Goal: Task Accomplishment & Management: Manage account settings

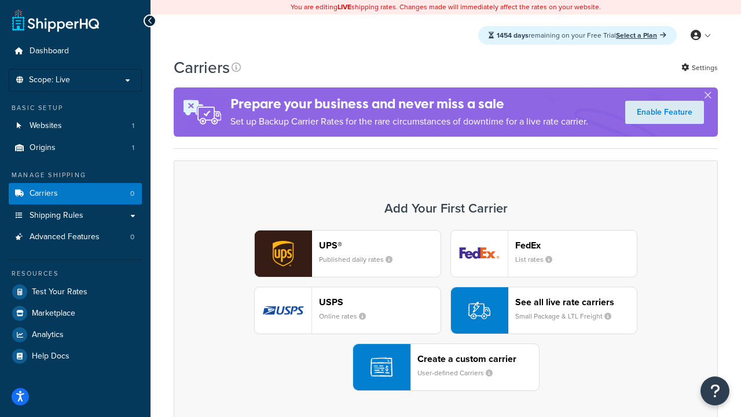
click at [446, 310] on div "UPS® Published daily rates FedEx List rates USPS Online rates See all live rate…" at bounding box center [446, 310] width 520 height 161
click at [576, 245] on header "FedEx" at bounding box center [576, 245] width 122 height 11
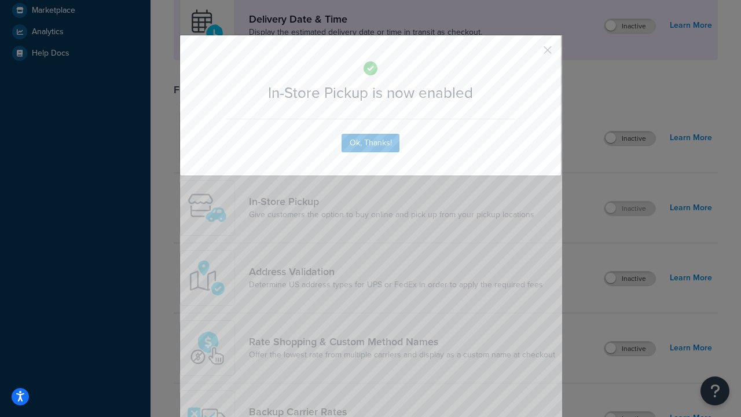
scroll to position [325, 0]
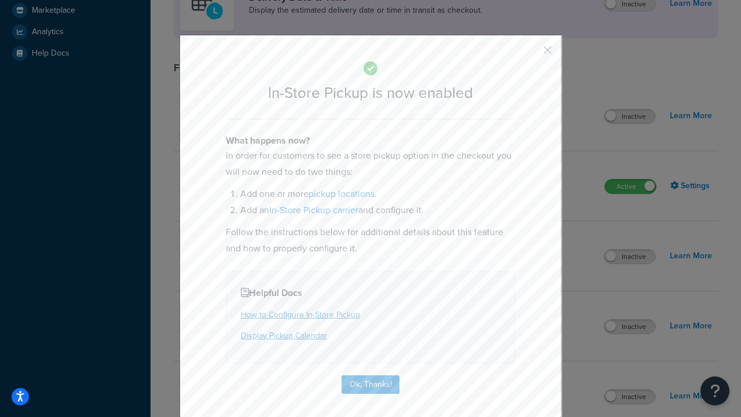
click at [530, 54] on button "button" at bounding box center [530, 54] width 3 height 3
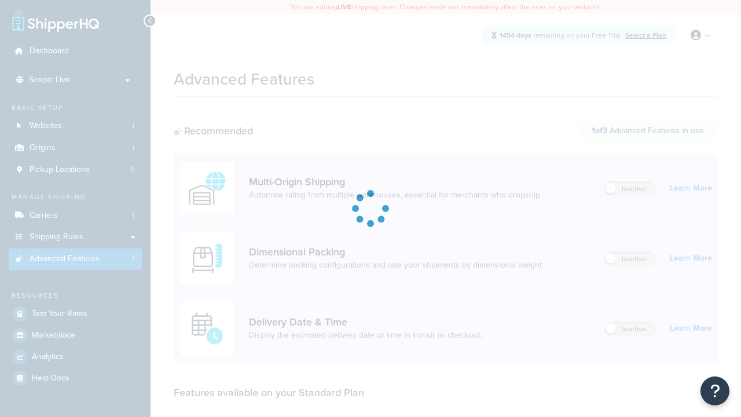
scroll to position [303, 0]
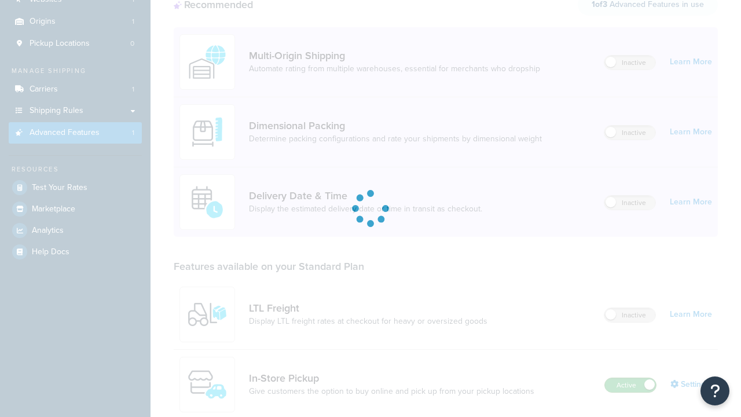
click at [630, 378] on label "Active" at bounding box center [630, 385] width 51 height 14
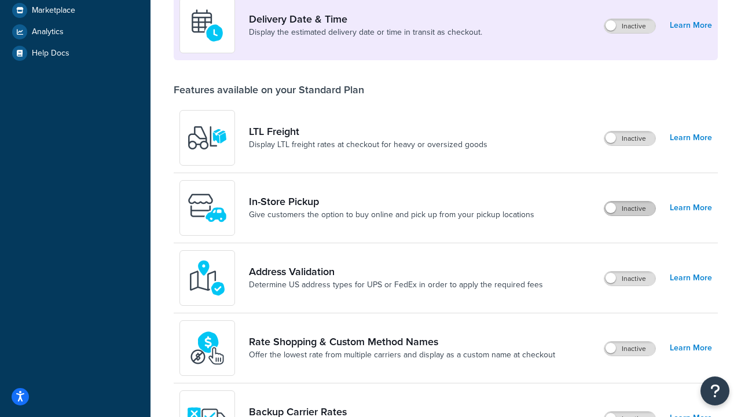
scroll to position [281, 0]
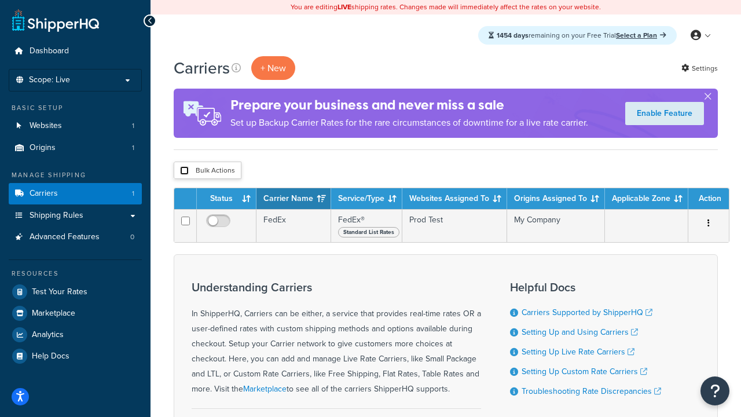
click at [184, 171] on input "checkbox" at bounding box center [184, 170] width 9 height 9
checkbox input "true"
click at [0, 0] on button "Delete" at bounding box center [0, 0] width 0 height 0
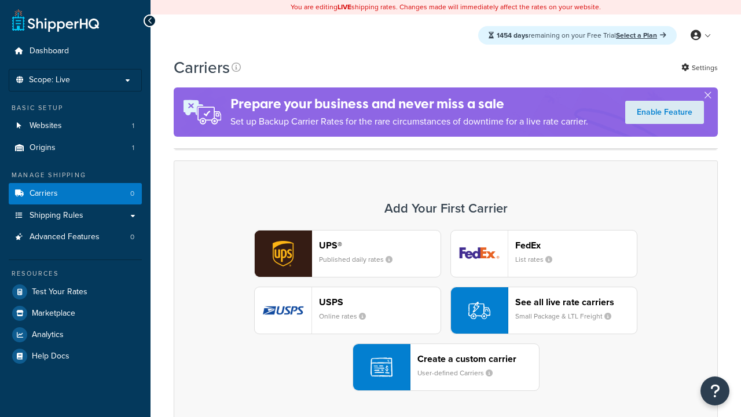
scroll to position [102, 0]
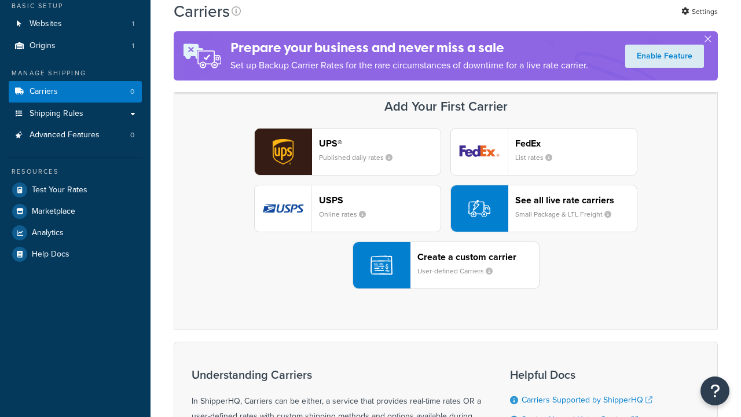
click at [446, 265] on div "Create a custom carrier User-defined Carriers" at bounding box center [478, 265] width 122 height 28
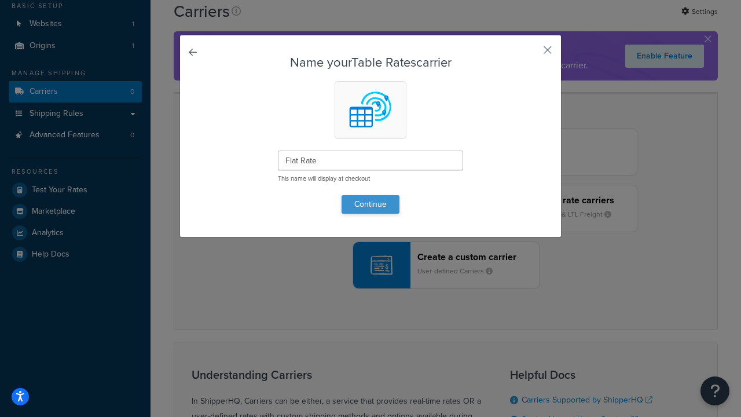
type input "Flat Rate"
click at [370, 204] on button "Continue" at bounding box center [370, 204] width 58 height 19
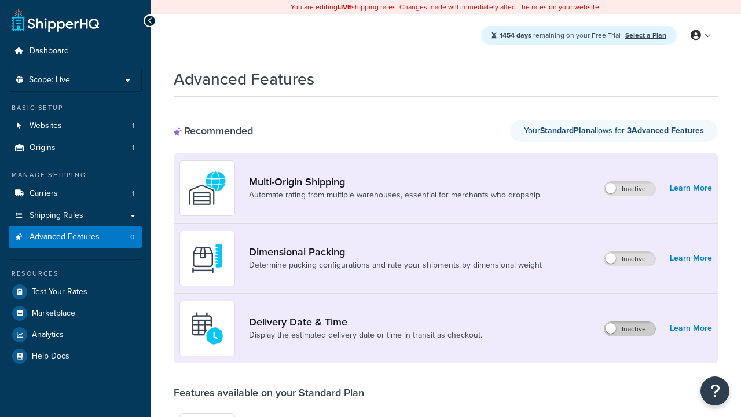
click at [630, 329] on label "Inactive" at bounding box center [629, 329] width 51 height 14
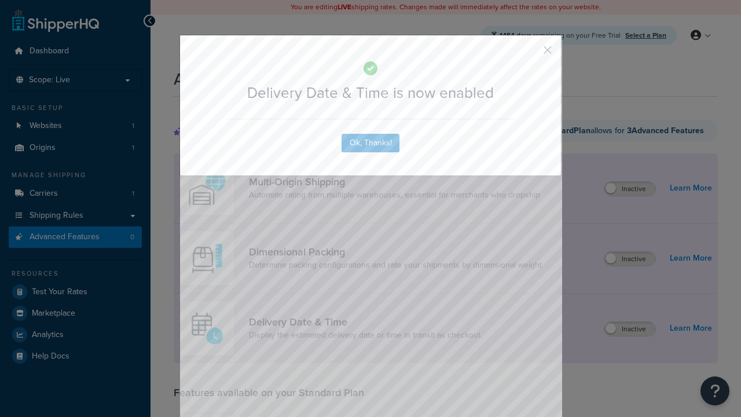
click at [530, 53] on button "button" at bounding box center [530, 54] width 3 height 3
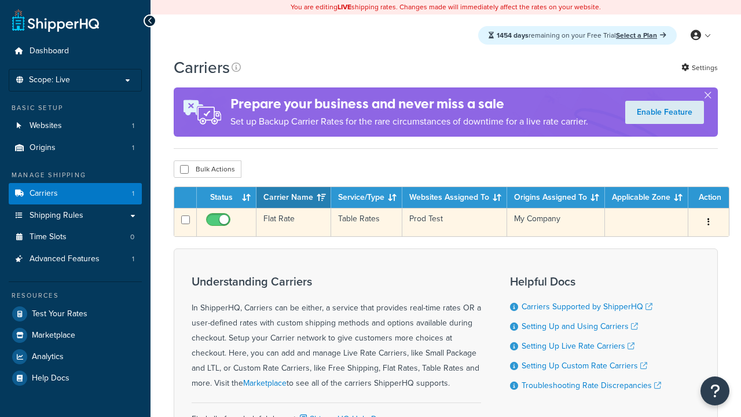
click at [293, 222] on td "Flat Rate" at bounding box center [293, 222] width 75 height 28
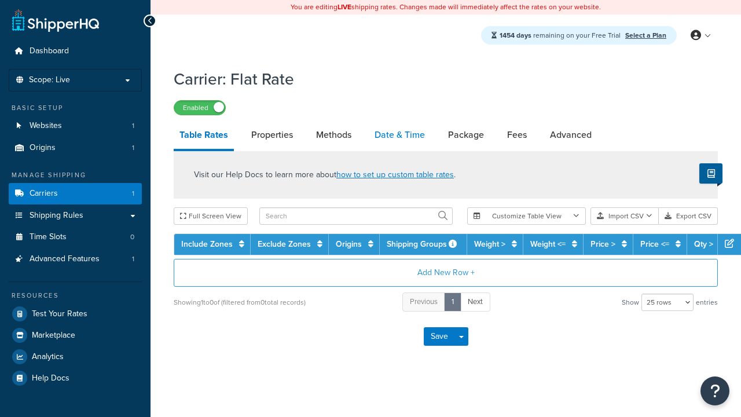
click at [399, 135] on link "Date & Time" at bounding box center [400, 135] width 62 height 28
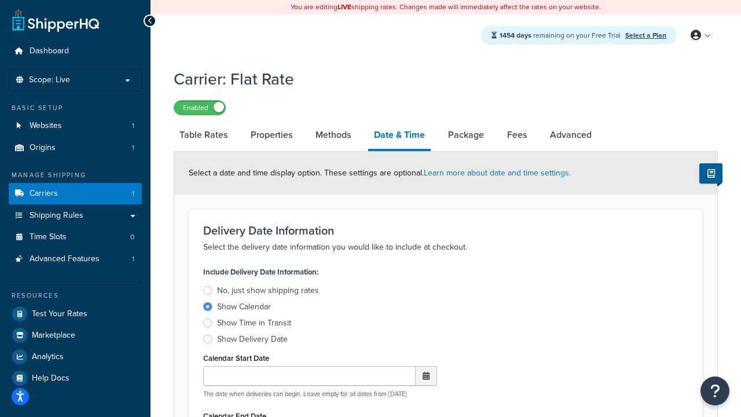
click at [244, 308] on div "Show Calendar" at bounding box center [244, 307] width 54 height 12
click at [0, 0] on input "Show Calendar" at bounding box center [0, 0] width 0 height 0
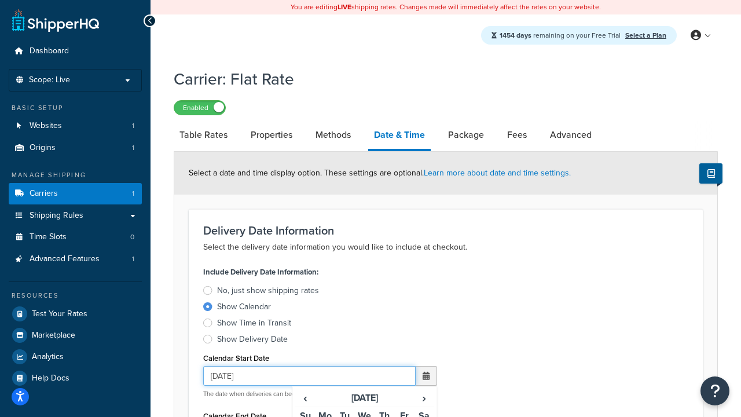
type input "07/29/2025"
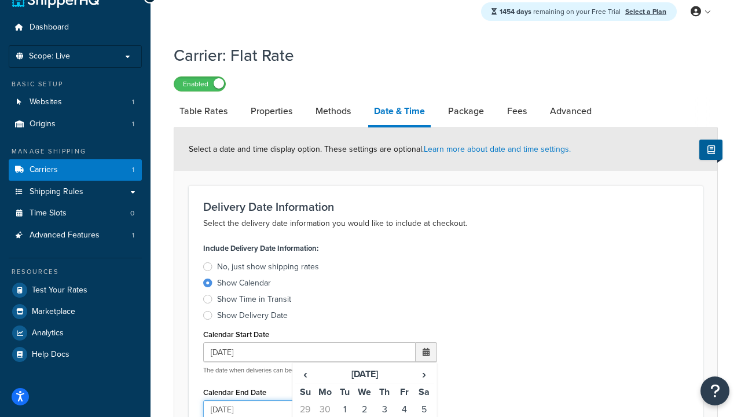
type input "07/29/2026"
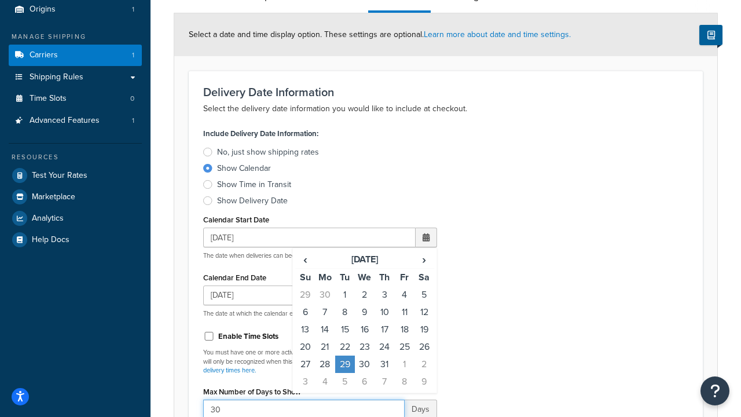
type input "30"
type input "11:00 AM"
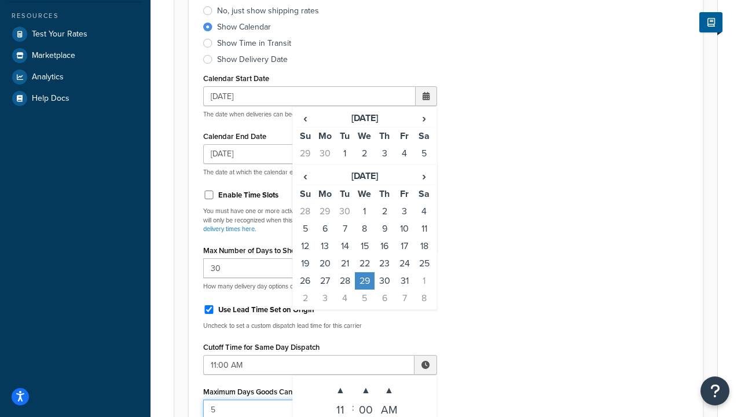
type input "5"
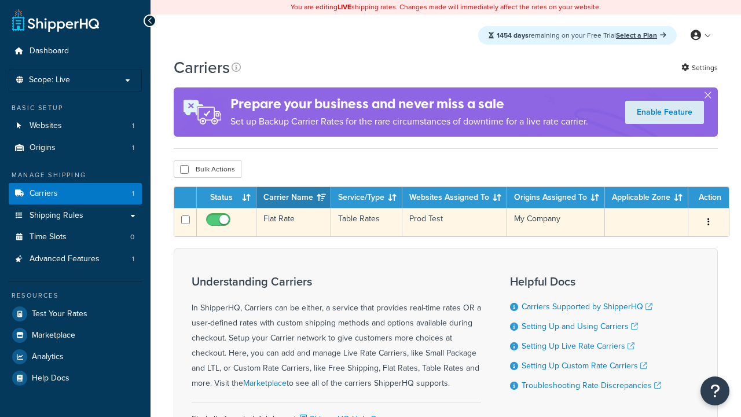
click at [293, 222] on td "Flat Rate" at bounding box center [293, 222] width 75 height 28
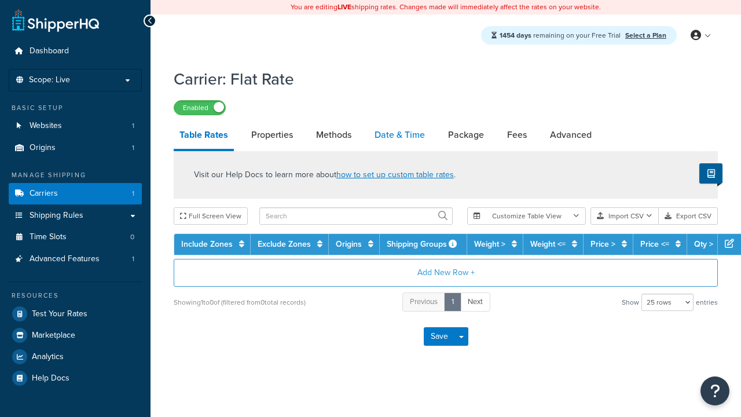
click at [399, 135] on link "Date & Time" at bounding box center [400, 135] width 62 height 28
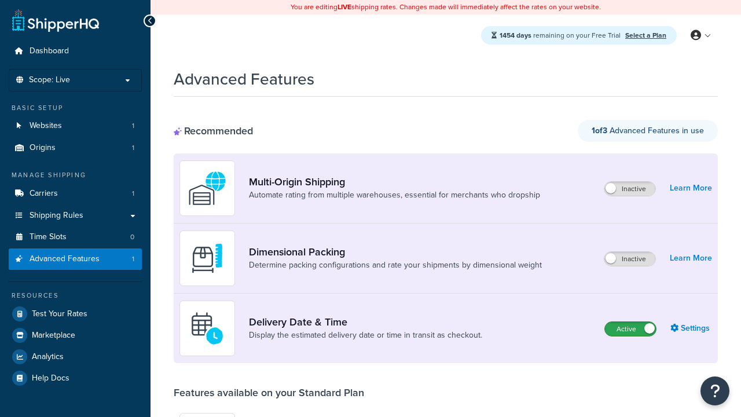
click at [630, 329] on label "Active" at bounding box center [630, 329] width 51 height 14
